Goal: Check status: Check status

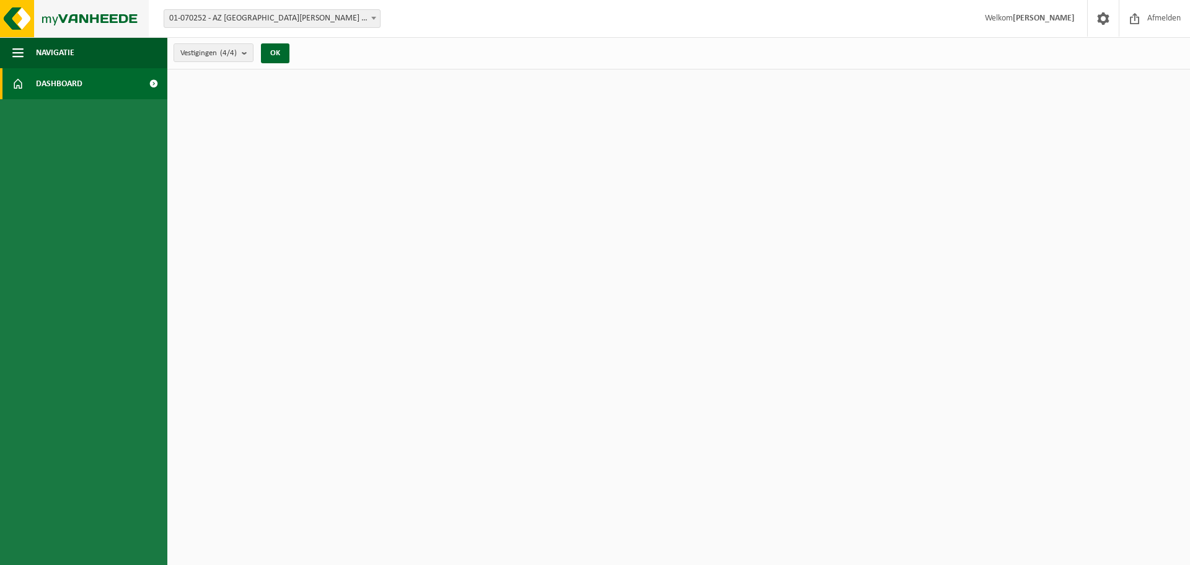
click at [50, 17] on img at bounding box center [74, 18] width 149 height 37
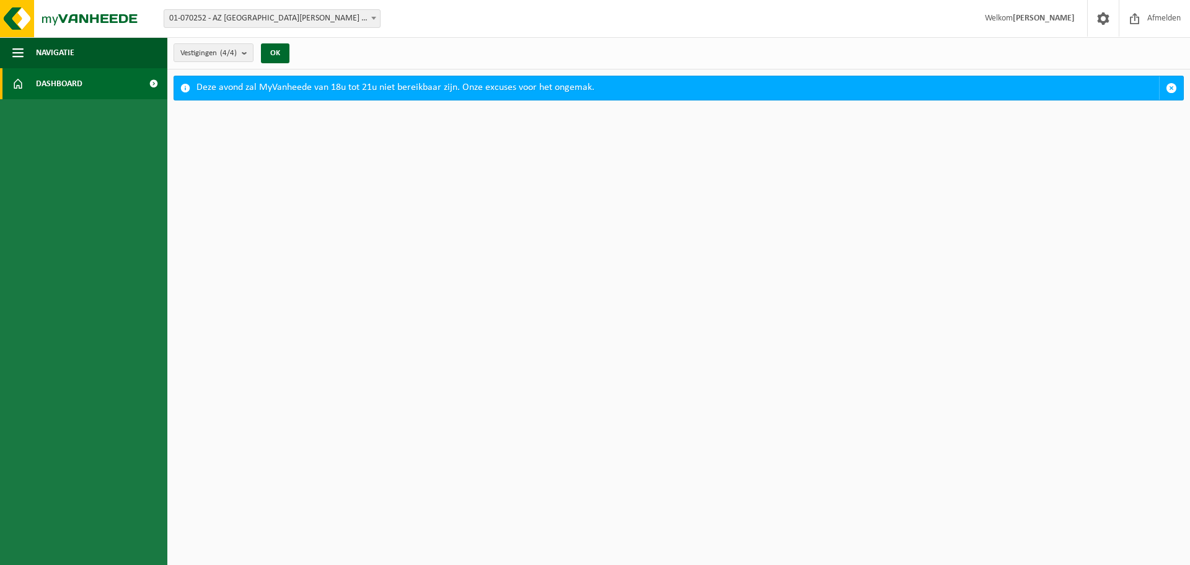
click at [56, 87] on span "Dashboard" at bounding box center [59, 83] width 46 height 31
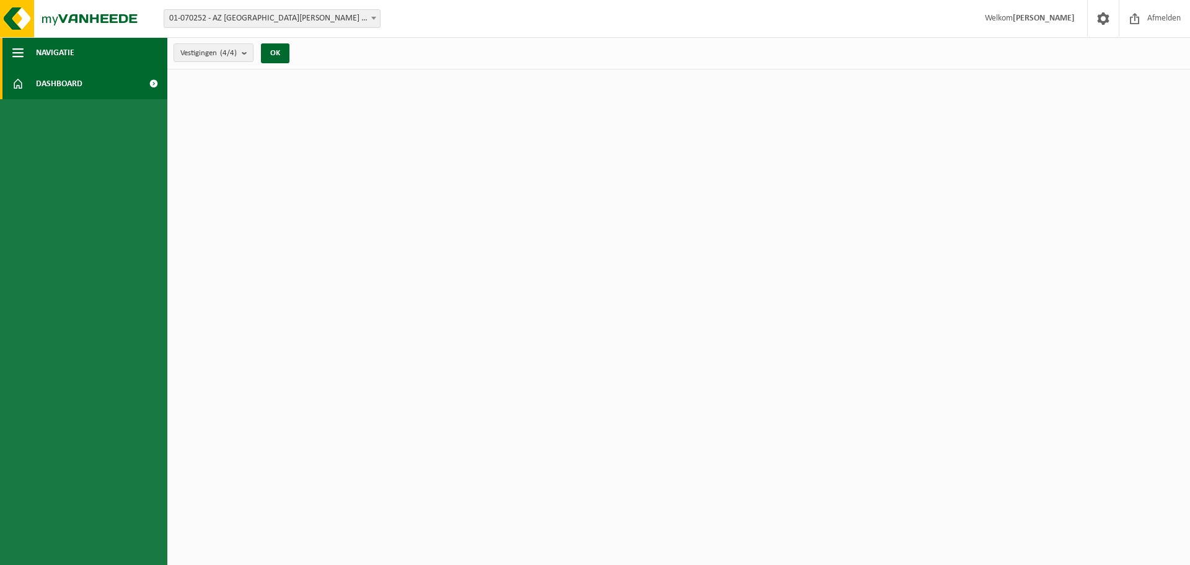
click at [57, 56] on span "Navigatie" at bounding box center [55, 52] width 38 height 31
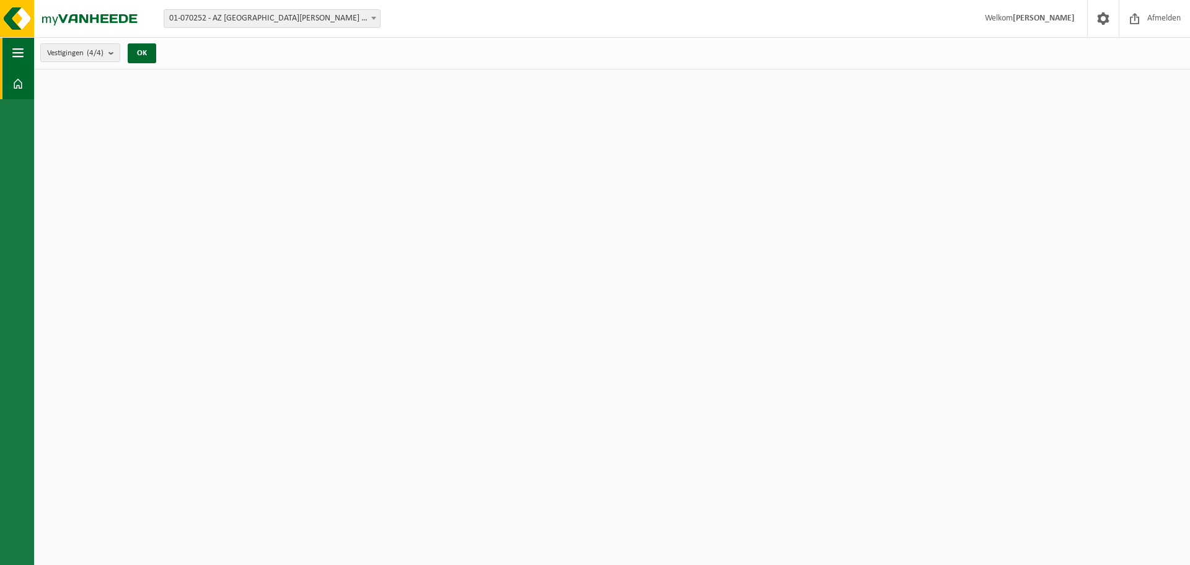
click at [21, 55] on span "button" at bounding box center [17, 52] width 11 height 31
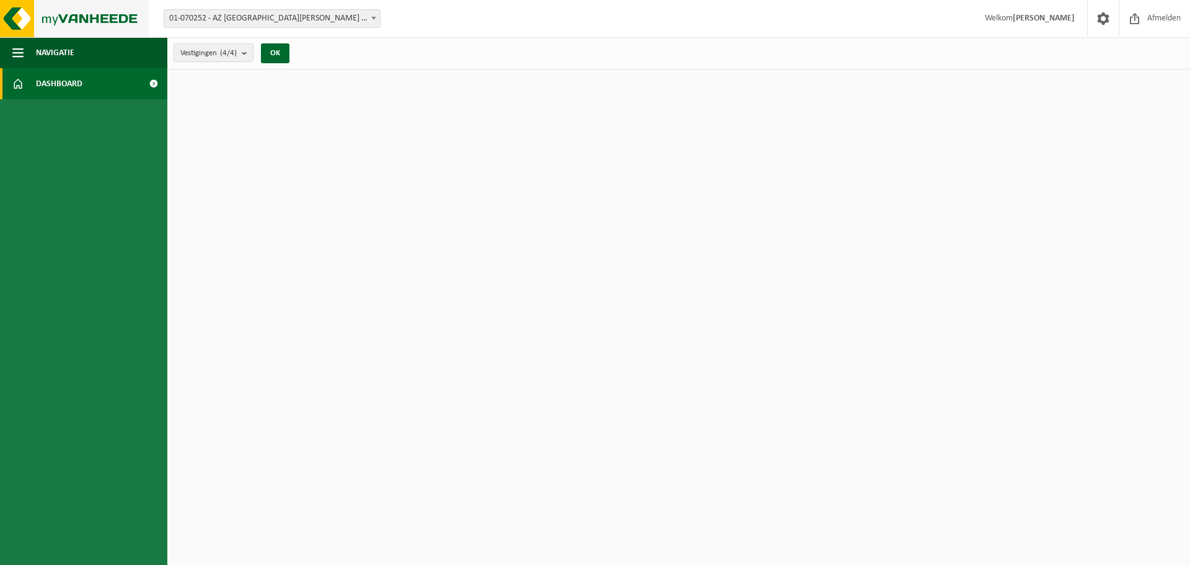
click at [25, 20] on img at bounding box center [74, 18] width 149 height 37
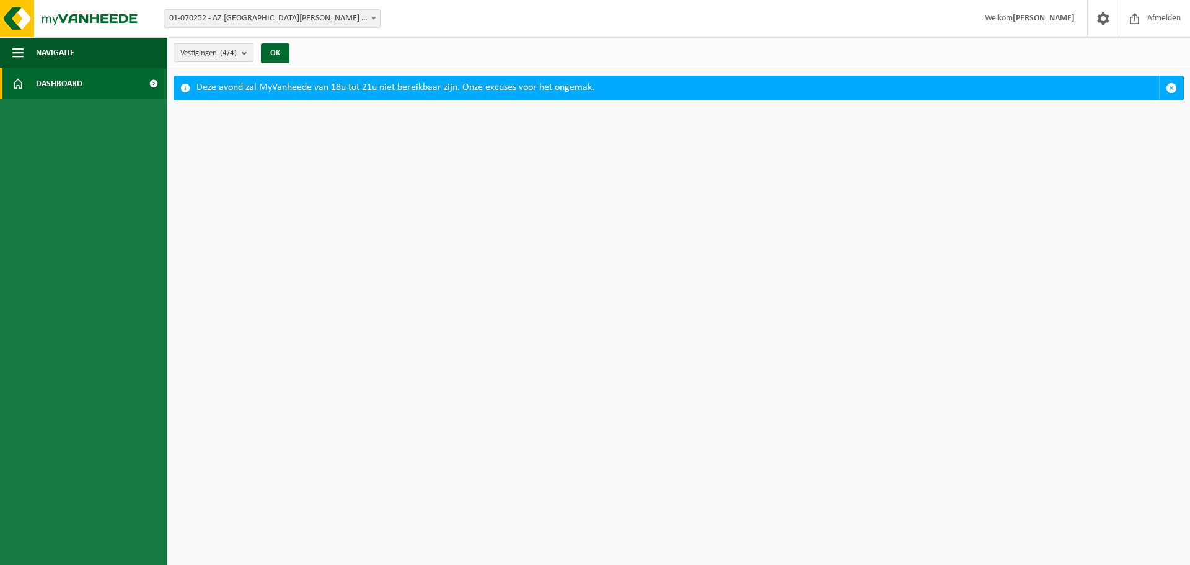
click at [223, 50] on count "(4/4)" at bounding box center [228, 53] width 17 height 8
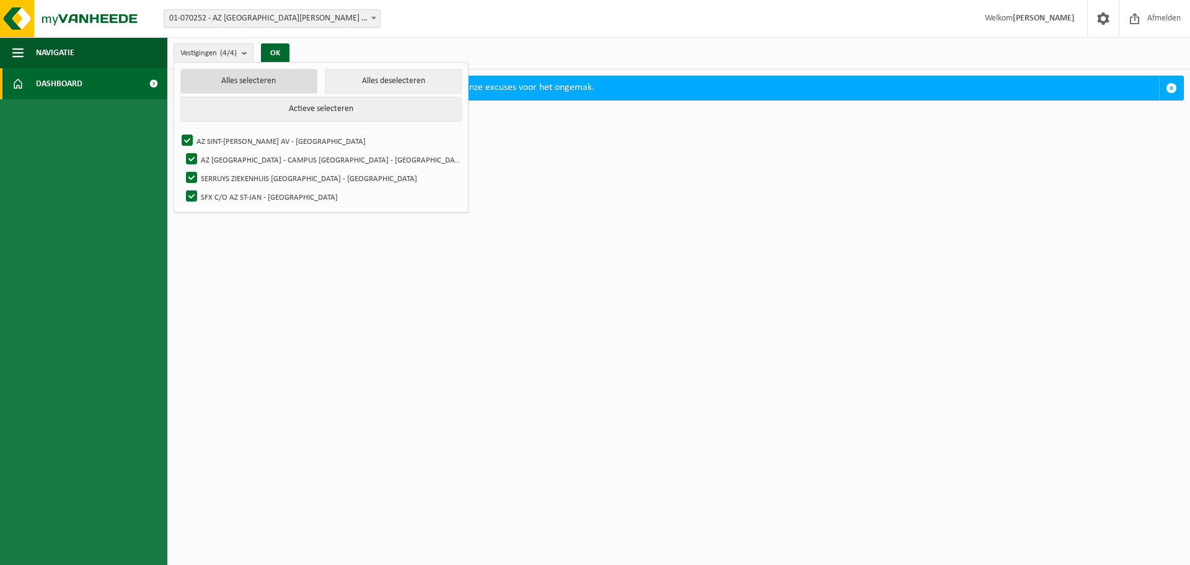
click at [243, 85] on button "Alles selecteren" at bounding box center [248, 81] width 137 height 25
click at [467, 125] on html "Vestiging: 01-070252 - [GEOGRAPHIC_DATA] [GEOGRAPHIC_DATA][PERSON_NAME] [GEOGRA…" at bounding box center [595, 282] width 1190 height 565
click at [1154, 13] on span "Afmelden" at bounding box center [1164, 18] width 40 height 37
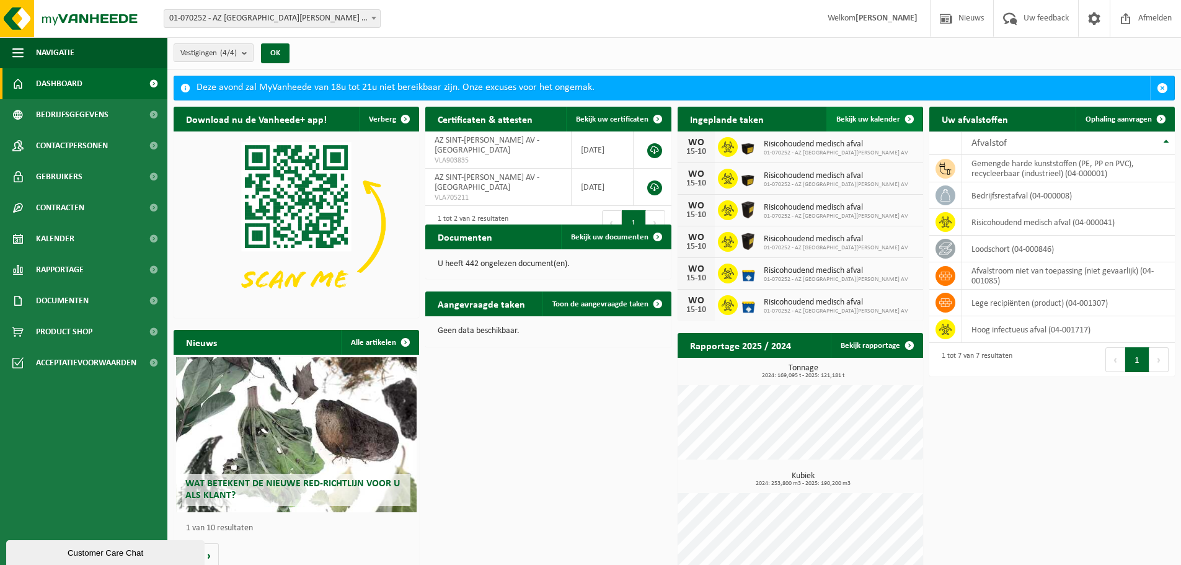
click at [883, 118] on span "Bekijk uw kalender" at bounding box center [868, 119] width 64 height 8
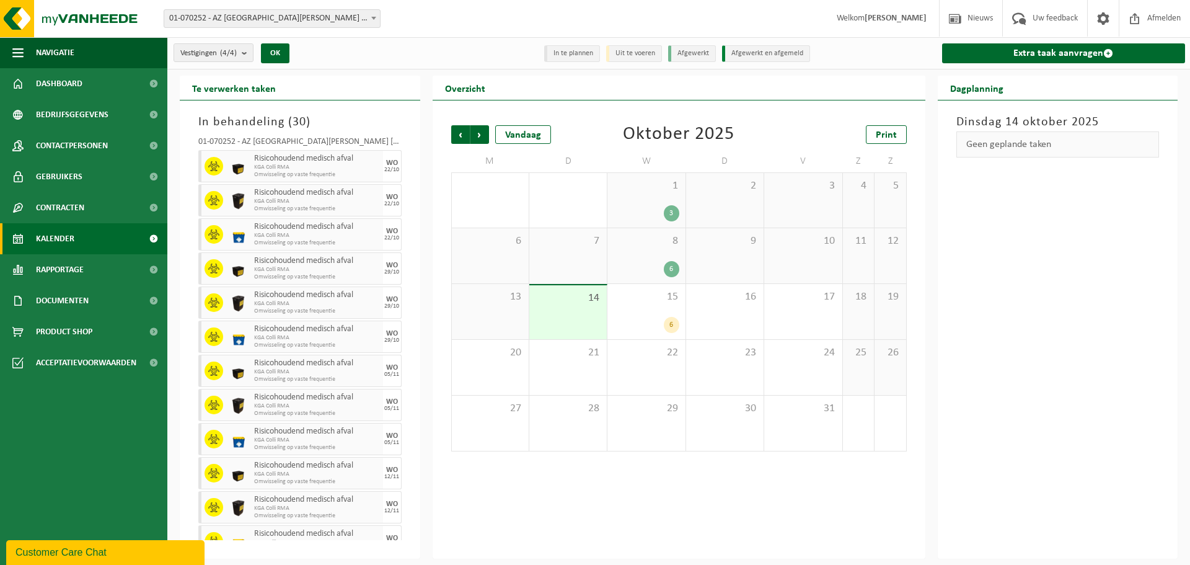
click at [498, 318] on div "13" at bounding box center [490, 311] width 77 height 55
